Goal: Task Accomplishment & Management: Manage account settings

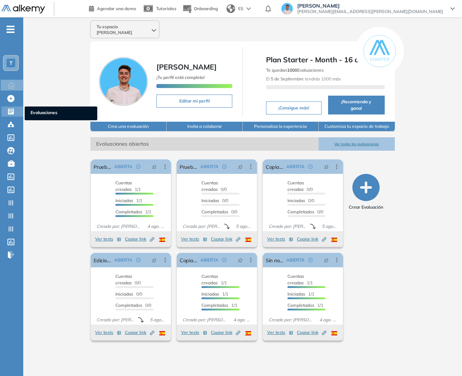
click at [21, 110] on div "Evaluaciones Evaluaciones" at bounding box center [12, 112] width 22 height 10
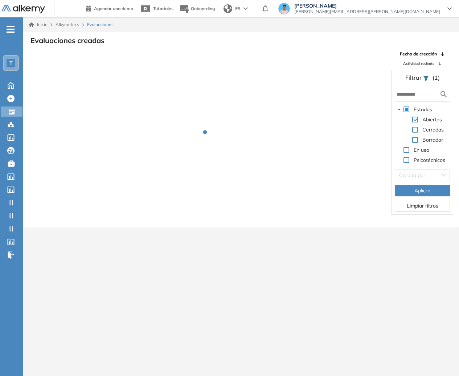
click at [18, 63] on div "T" at bounding box center [13, 63] width 20 height 16
click at [15, 61] on div "T" at bounding box center [11, 63] width 15 height 15
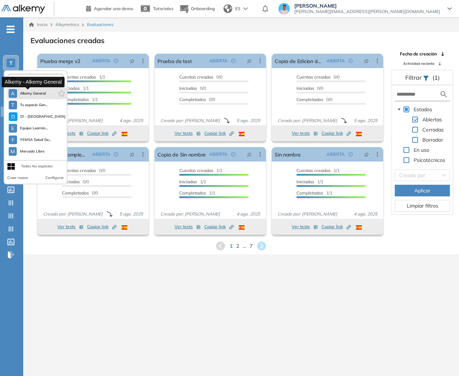
click at [40, 94] on span "Alkemy General" at bounding box center [33, 94] width 26 height 6
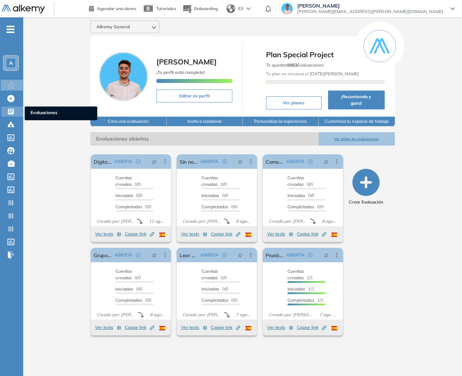
click at [17, 113] on div "Evaluaciones Evaluaciones" at bounding box center [12, 112] width 22 height 10
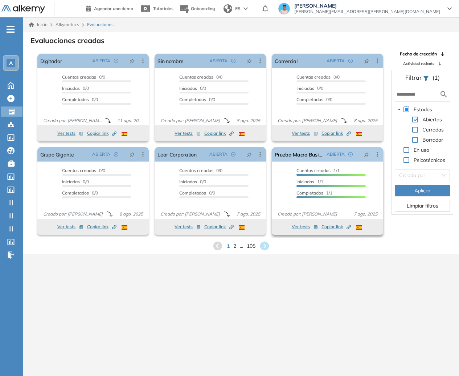
click at [378, 153] on icon at bounding box center [377, 154] width 7 height 7
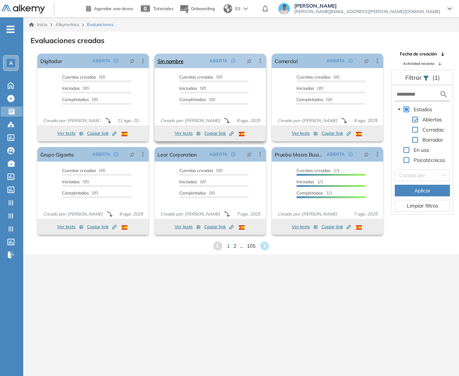
click at [259, 61] on icon at bounding box center [259, 60] width 7 height 7
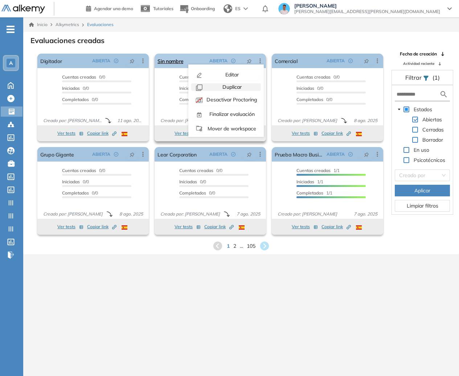
click at [243, 87] on div "Duplicar" at bounding box center [231, 87] width 53 height 8
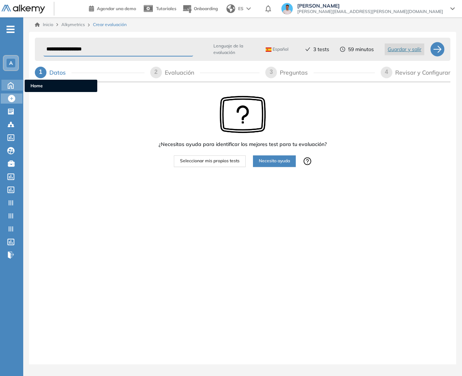
click at [21, 84] on div "Home Home" at bounding box center [12, 85] width 23 height 11
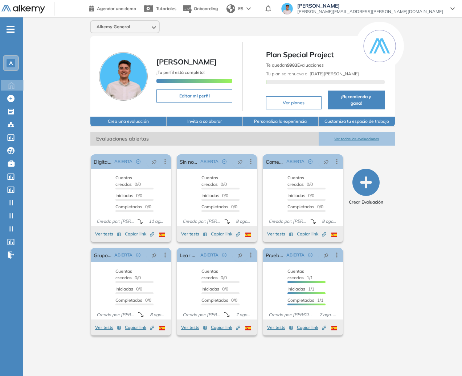
click at [10, 24] on div "-" at bounding box center [11, 23] width 22 height 6
click at [9, 33] on ul "A Home Home Crear Evaluación Crear Evaluación Evaluaciones Evaluaciones Candida…" at bounding box center [11, 145] width 23 height 232
click at [15, 58] on div "A" at bounding box center [11, 63] width 15 height 15
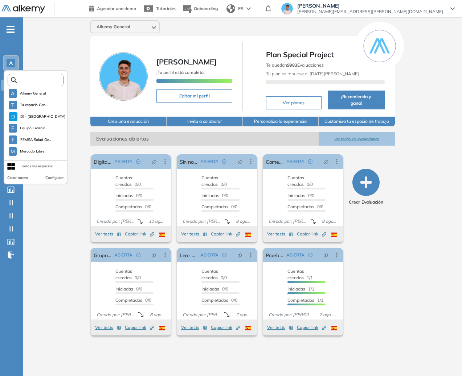
click at [27, 81] on input "text" at bounding box center [38, 80] width 42 height 5
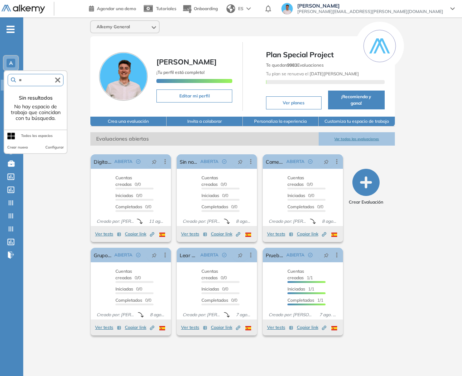
type input "*"
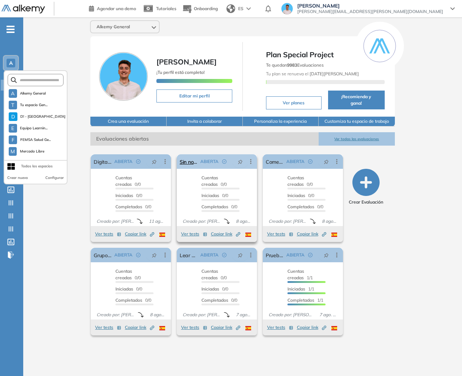
click at [251, 165] on icon at bounding box center [250, 161] width 7 height 7
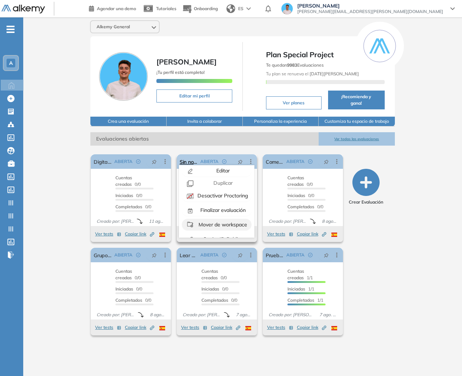
scroll to position [16, 0]
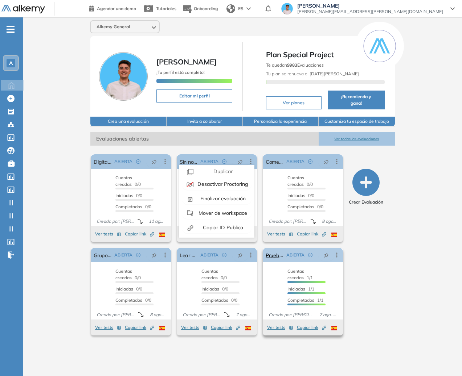
click at [337, 259] on icon at bounding box center [336, 255] width 7 height 7
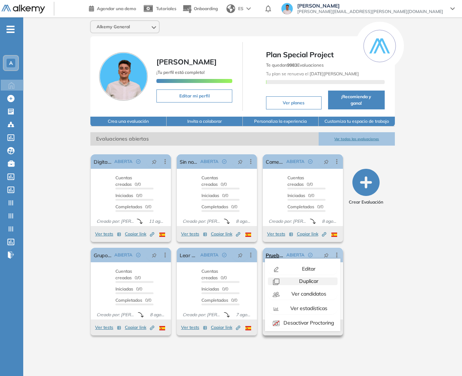
click at [303, 285] on span "Duplicar" at bounding box center [307, 281] width 21 height 7
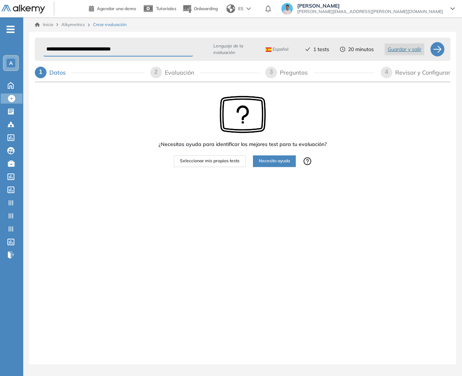
click at [8, 54] on ul "A Home Home Crear Evaluación Crear Evaluación Evaluaciones Evaluaciones Candida…" at bounding box center [11, 145] width 23 height 232
click at [7, 57] on div "A" at bounding box center [11, 63] width 15 height 15
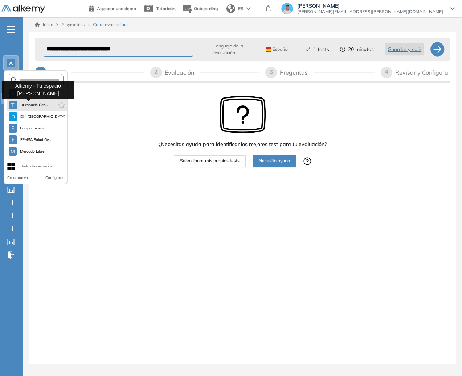
click at [21, 103] on span "Tu espacio Gen..." at bounding box center [34, 105] width 28 height 6
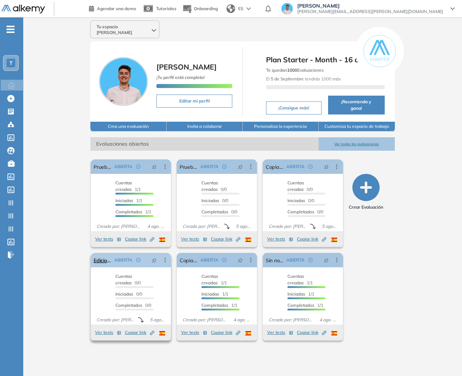
click at [165, 261] on icon at bounding box center [164, 260] width 7 height 7
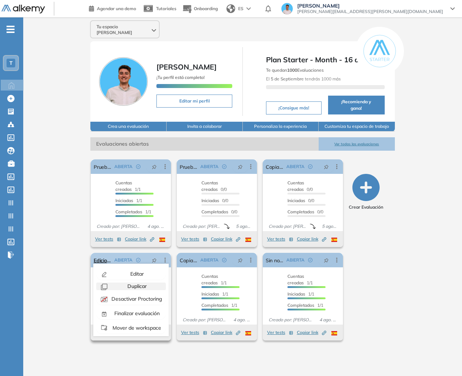
click at [136, 290] on span "Duplicar" at bounding box center [136, 286] width 21 height 7
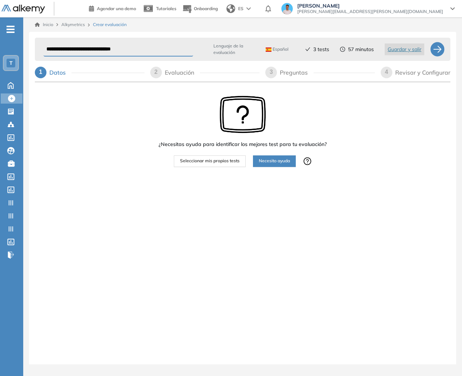
drag, startPoint x: 379, startPoint y: 15, endPoint x: 377, endPoint y: 19, distance: 4.5
click at [379, 15] on div "Genaro Lambertucci genaro.lambertucci@alkemy.org" at bounding box center [367, 9] width 185 height 13
click at [383, 20] on div "Inicio Alkymetrics Crear evaluación" at bounding box center [242, 24] width 427 height 15
click at [387, 16] on div "Agendar una demo Tutoriales Onboarding ES Genaro Lambertucci genaro.lambertucci…" at bounding box center [274, 8] width 371 height 17
click at [395, 13] on span "[PERSON_NAME][EMAIL_ADDRESS][DOMAIN_NAME]" at bounding box center [370, 12] width 146 height 6
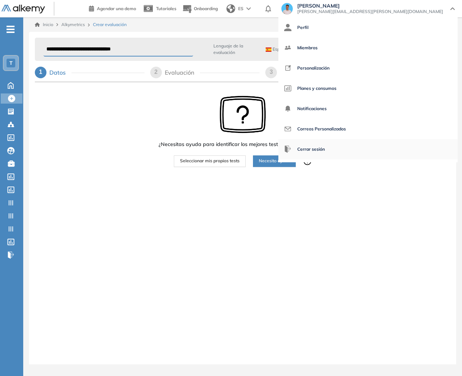
click at [325, 148] on span "Cerrar sesión" at bounding box center [311, 149] width 28 height 17
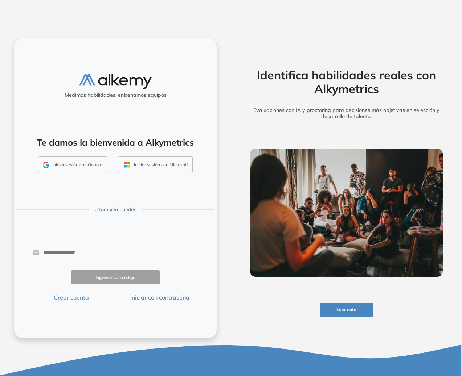
click at [95, 173] on div "Iniciar sesión con Google Iniciar sesión con Microsoft" at bounding box center [115, 167] width 194 height 20
click at [97, 167] on button "Iniciar sesión con Google" at bounding box center [72, 165] width 69 height 17
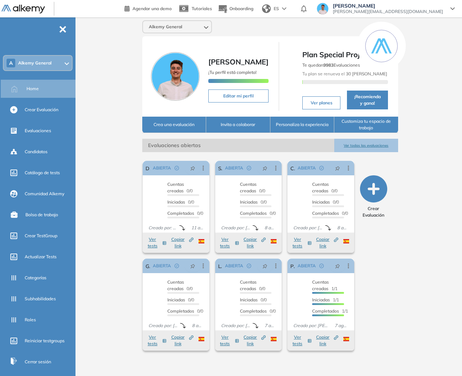
click at [70, 52] on ul "A Alkemy General Home Crear Evaluación Evaluaciones Candidatos Catálogo de test…" at bounding box center [37, 200] width 75 height 342
click at [62, 57] on div "A Alkemy General" at bounding box center [38, 63] width 68 height 15
